Goal: Information Seeking & Learning: Learn about a topic

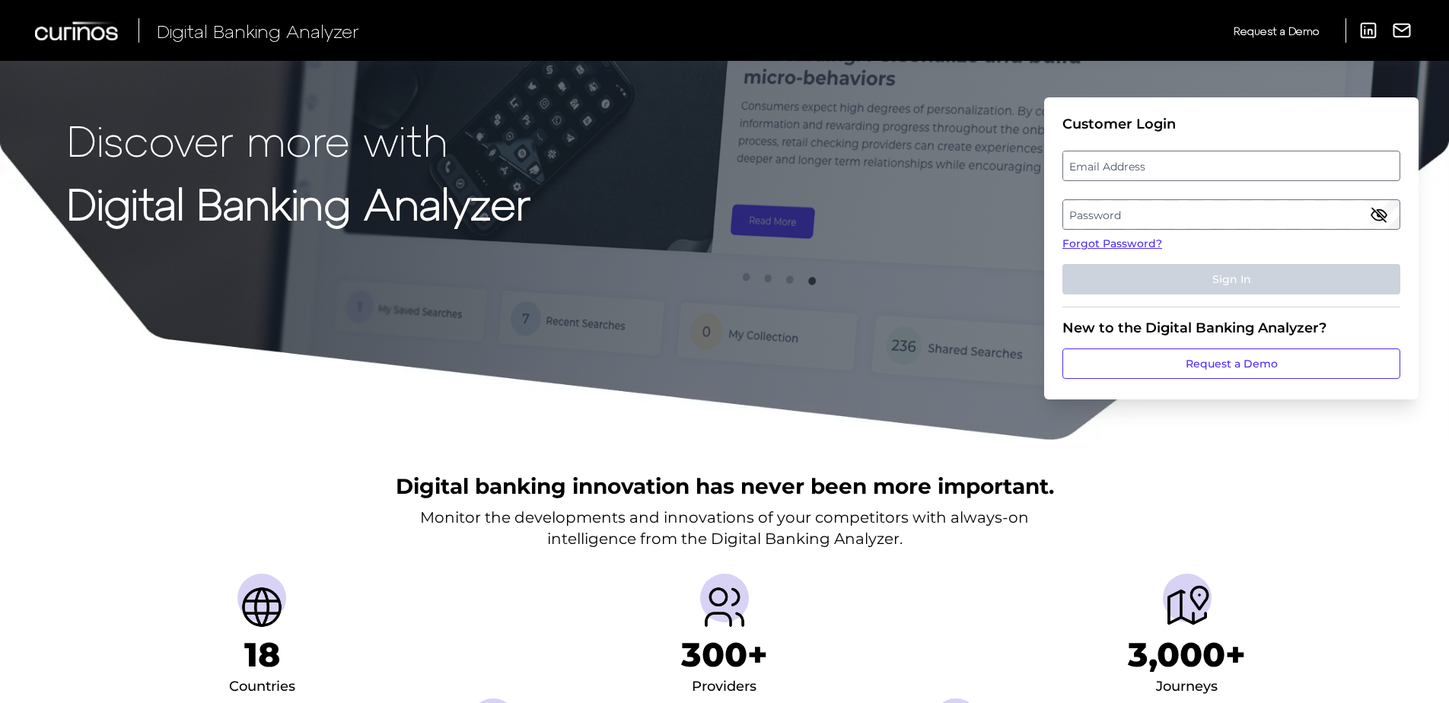
click at [1195, 167] on label "Email Address" at bounding box center [1231, 165] width 336 height 27
click at [1195, 167] on input "email" at bounding box center [1231, 166] width 338 height 30
type input "[PERSON_NAME][EMAIL_ADDRESS][PERSON_NAME][DOMAIN_NAME]"
click at [1206, 212] on label "Password" at bounding box center [1231, 214] width 336 height 27
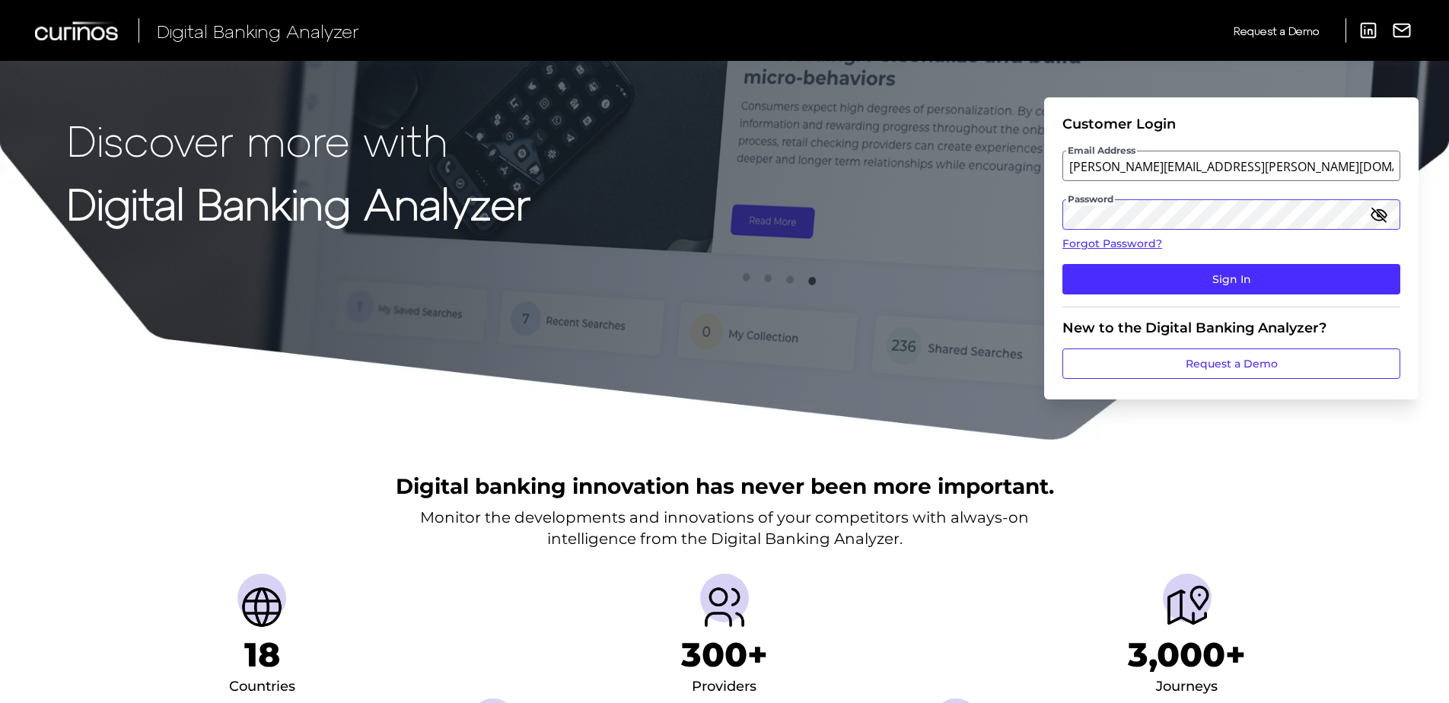
click at [1062, 264] on button "Sign In" at bounding box center [1231, 279] width 338 height 30
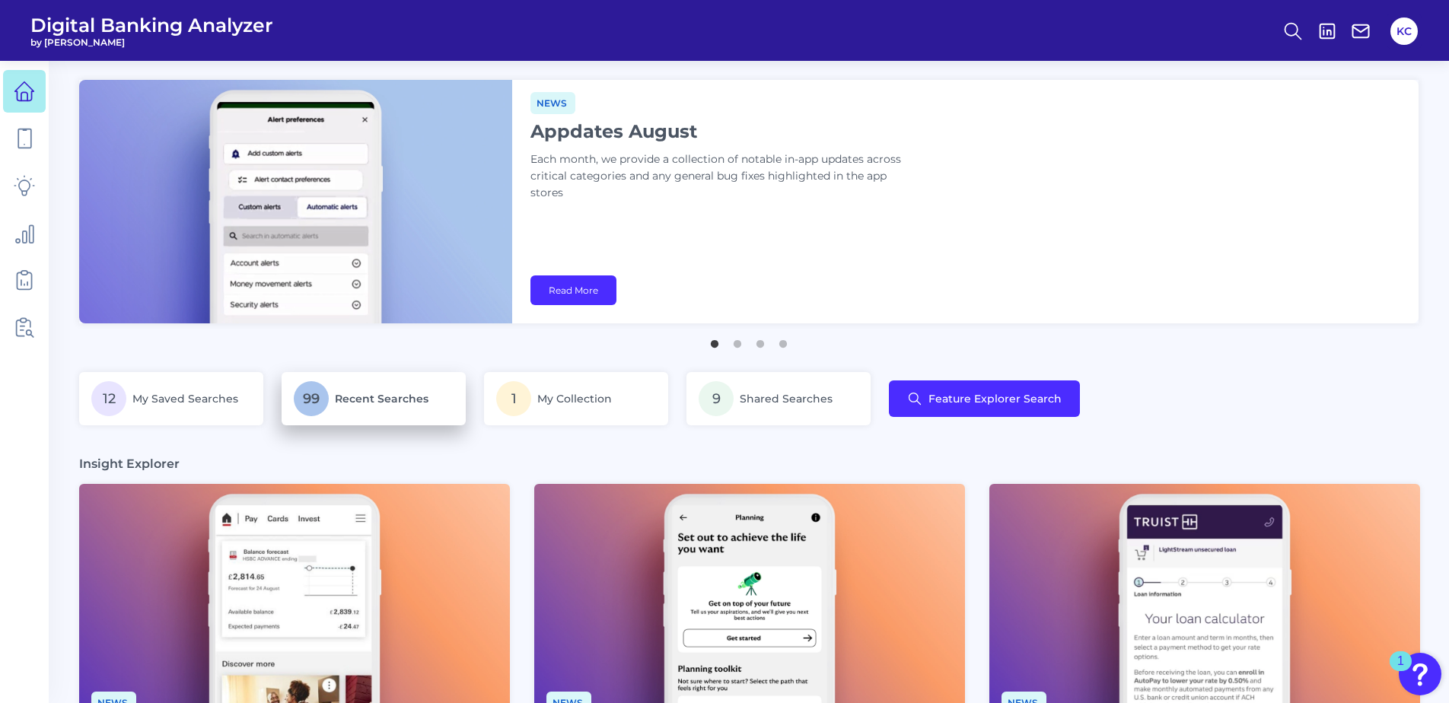
click at [353, 390] on p "99 Recent Searches" at bounding box center [374, 398] width 160 height 35
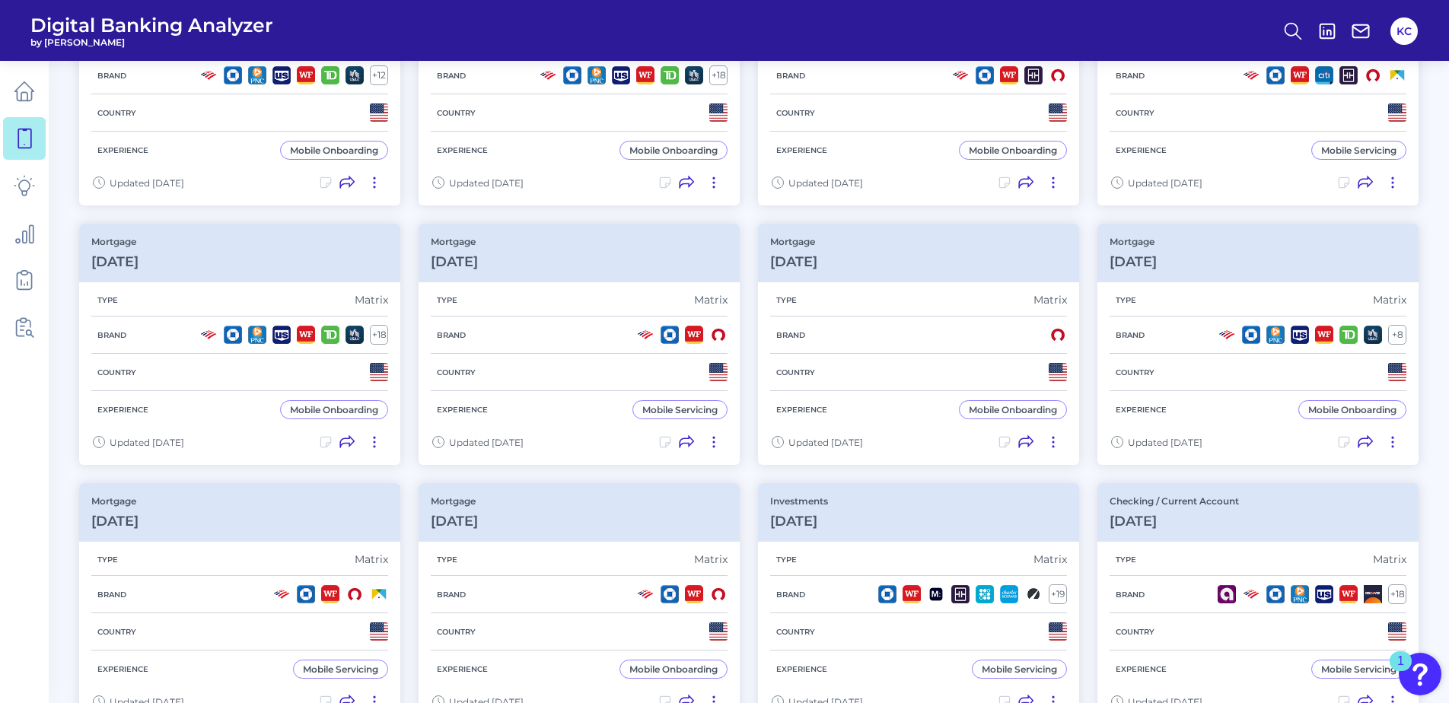
scroll to position [791, 0]
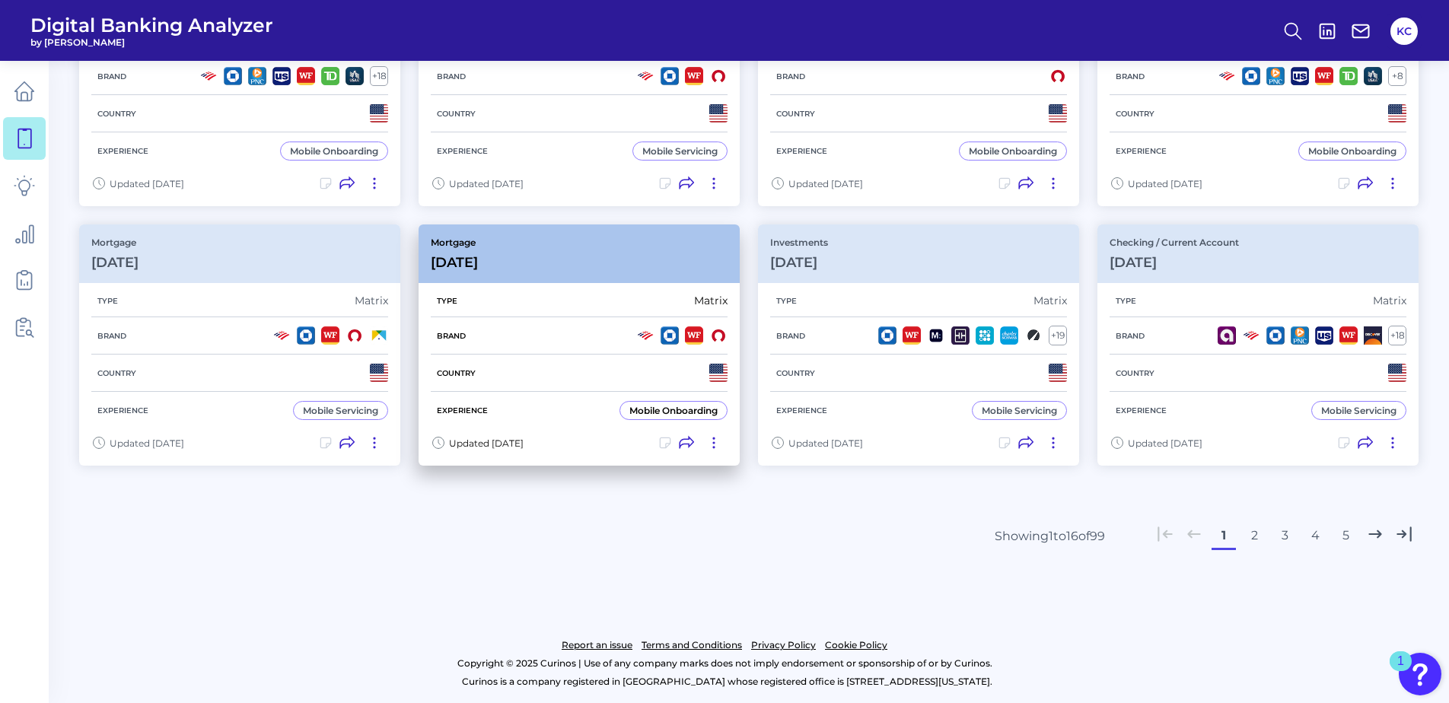
click at [646, 414] on div "Mobile Onboarding" at bounding box center [673, 410] width 88 height 11
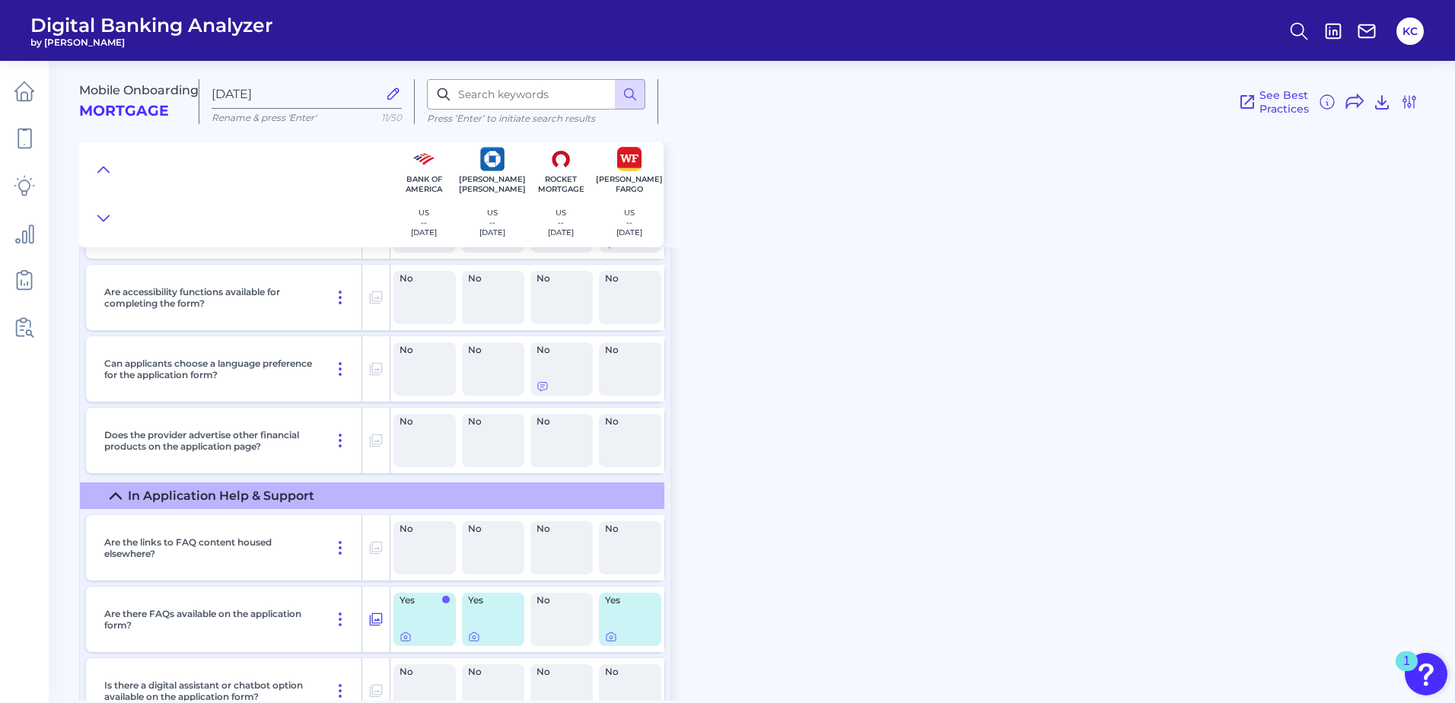
scroll to position [5621, 0]
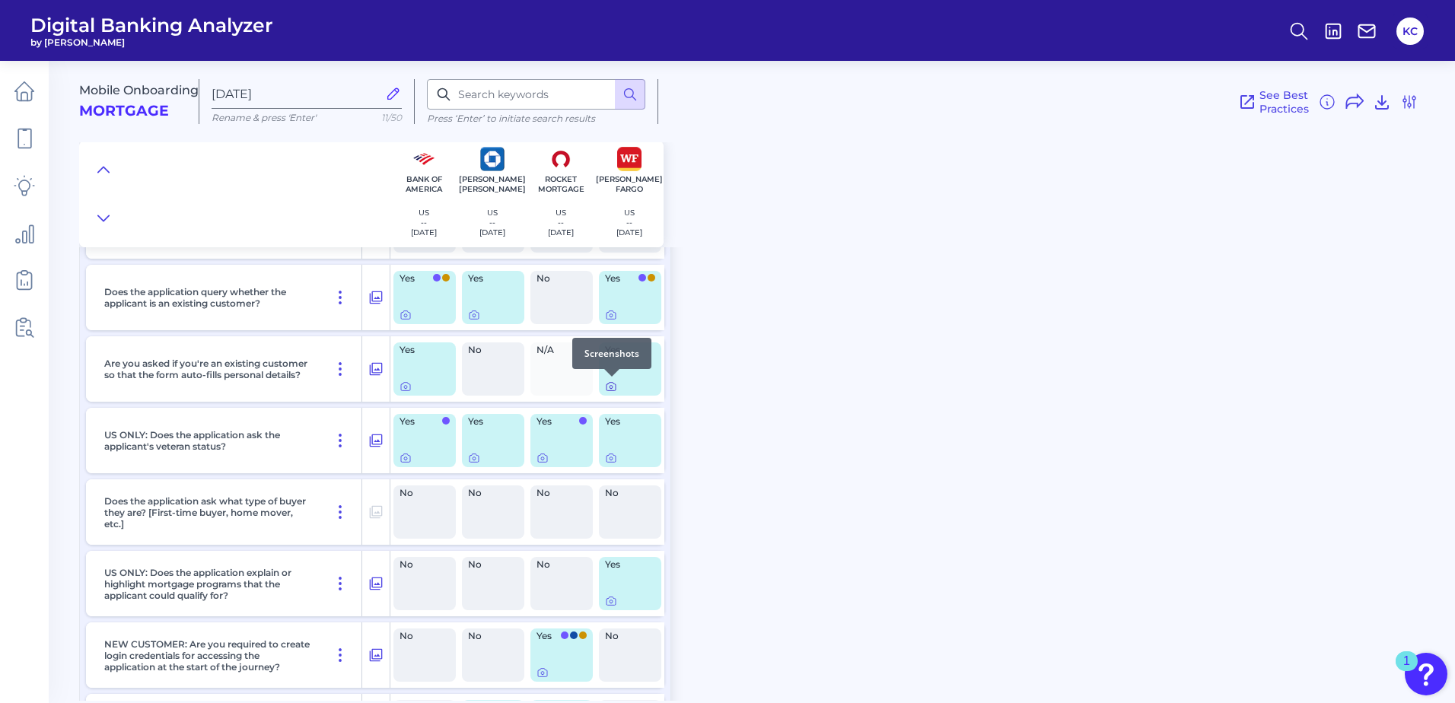
click at [608, 385] on icon at bounding box center [611, 386] width 12 height 12
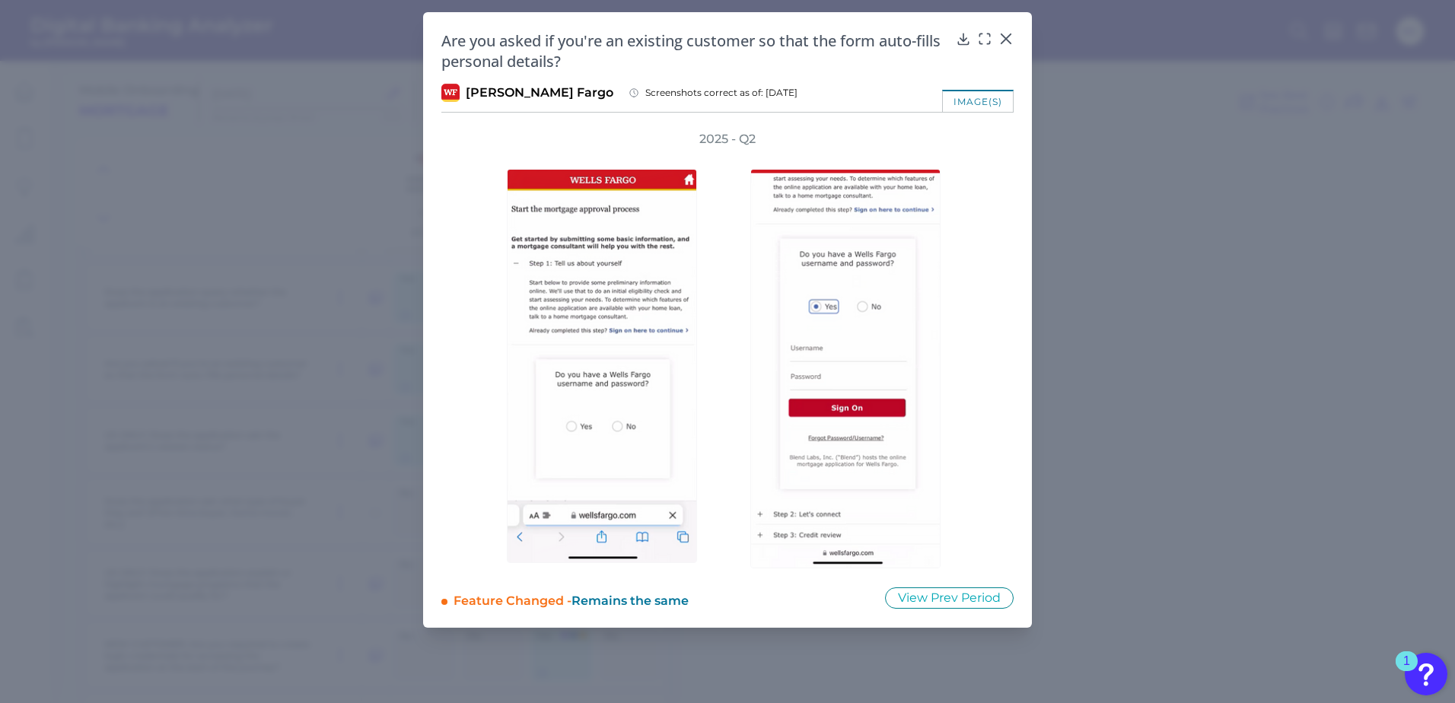
click at [979, 272] on div "2025 - Q2" at bounding box center [728, 350] width 524 height 438
click at [1004, 39] on icon at bounding box center [1005, 38] width 15 height 15
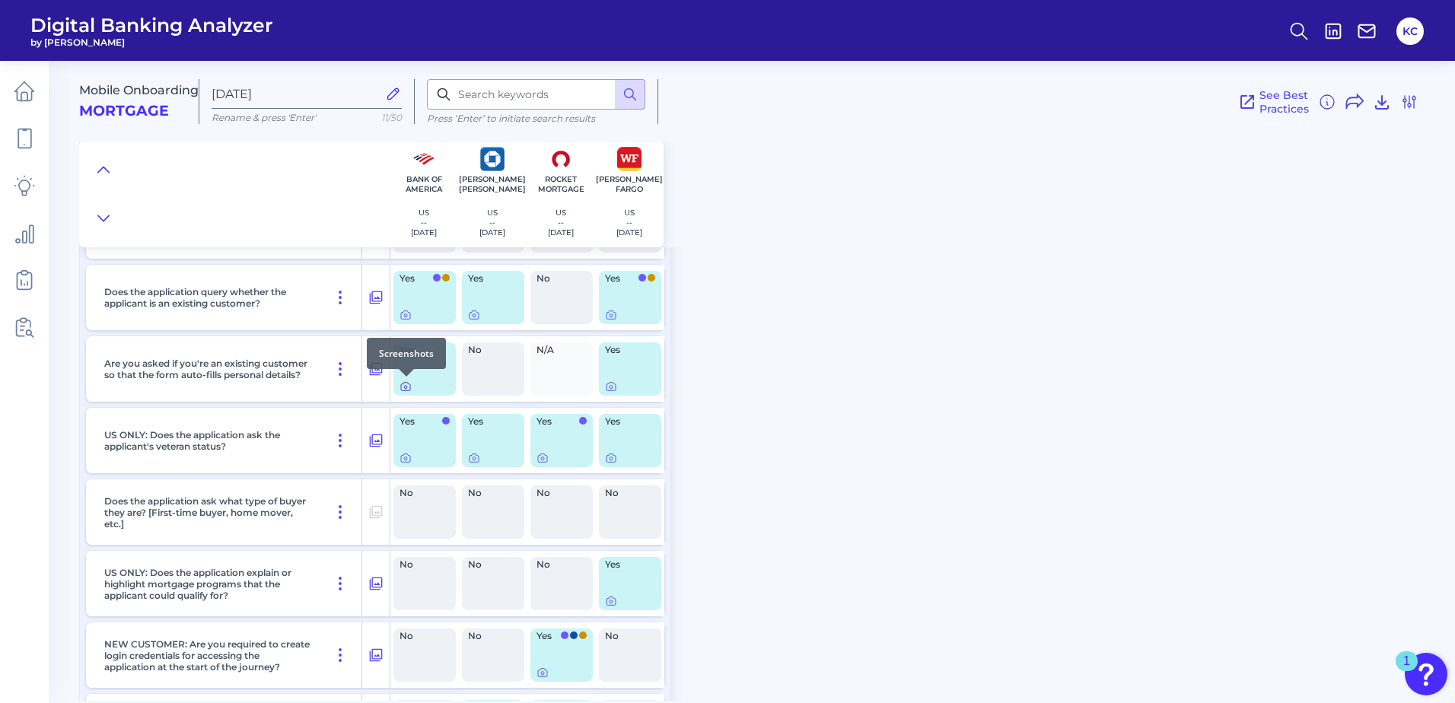
click at [405, 386] on icon at bounding box center [405, 387] width 3 height 3
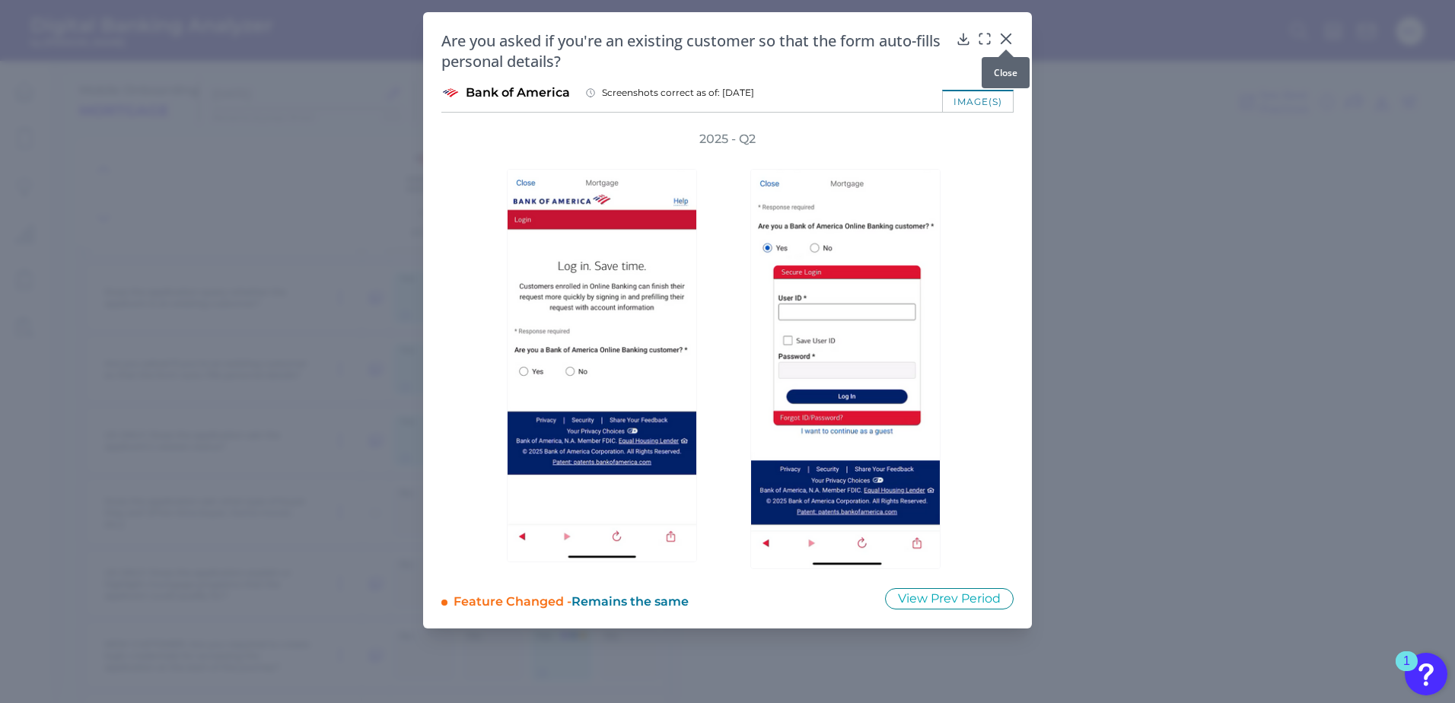
click at [1010, 37] on icon at bounding box center [1005, 38] width 15 height 15
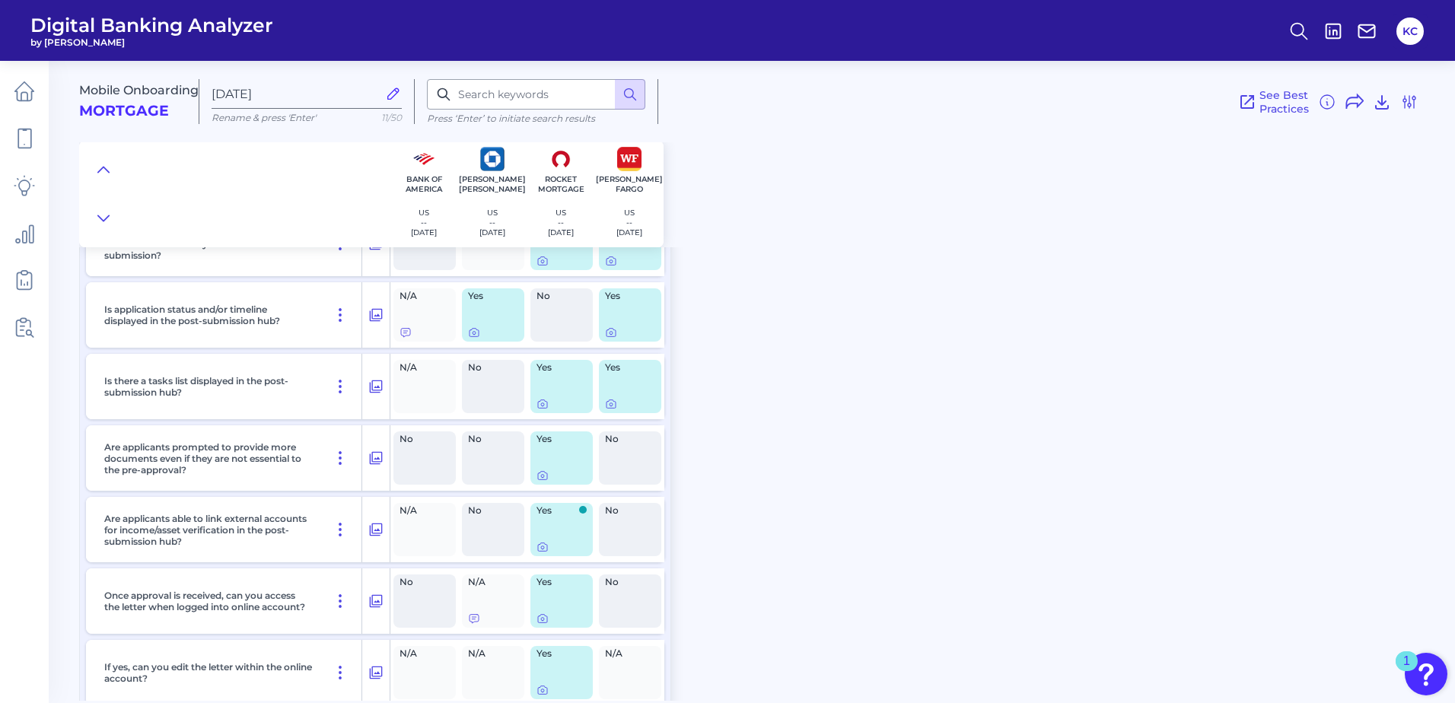
scroll to position [16668, 0]
